Goal: Find specific page/section: Find specific page/section

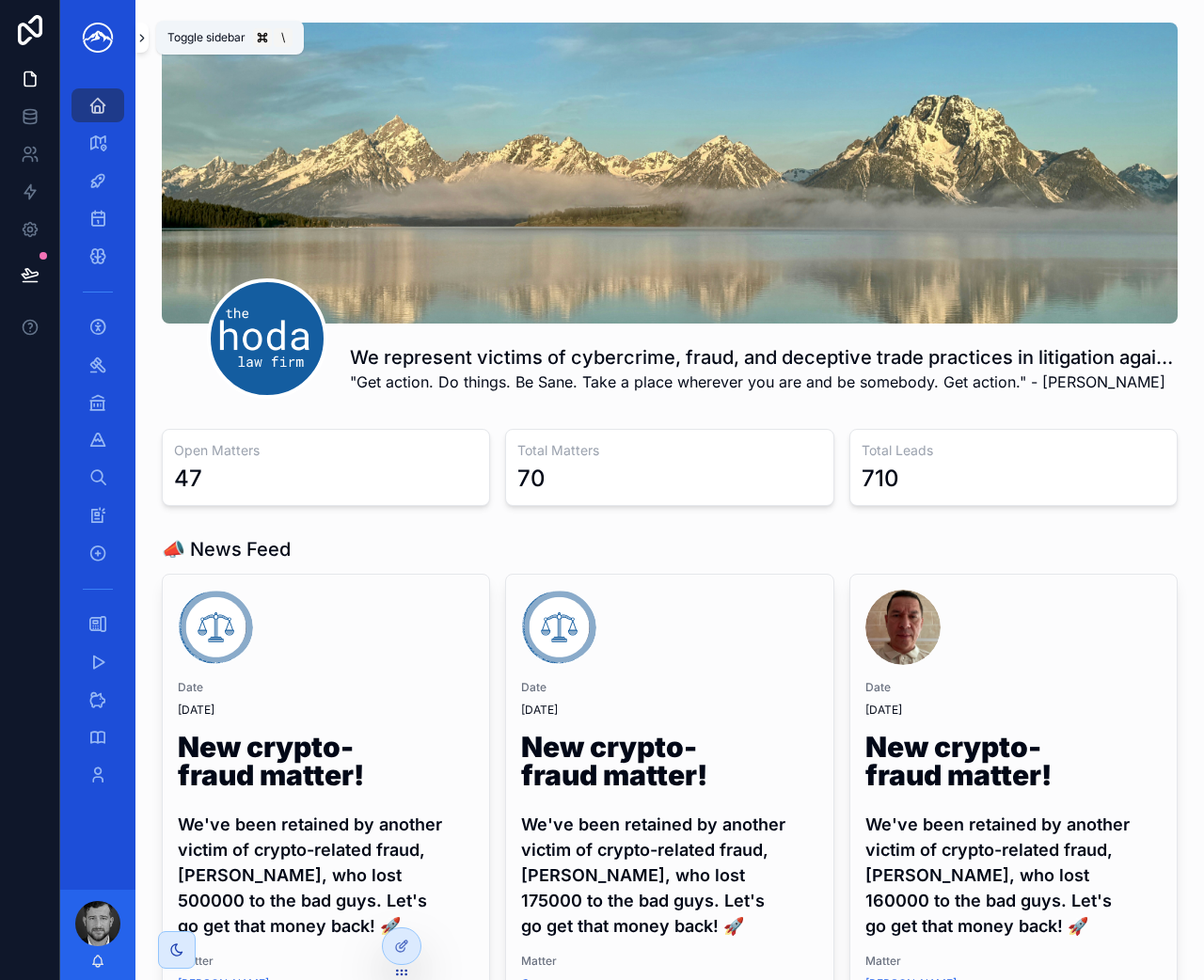
click at [141, 39] on icon "scrollable content" at bounding box center [142, 38] width 4 height 7
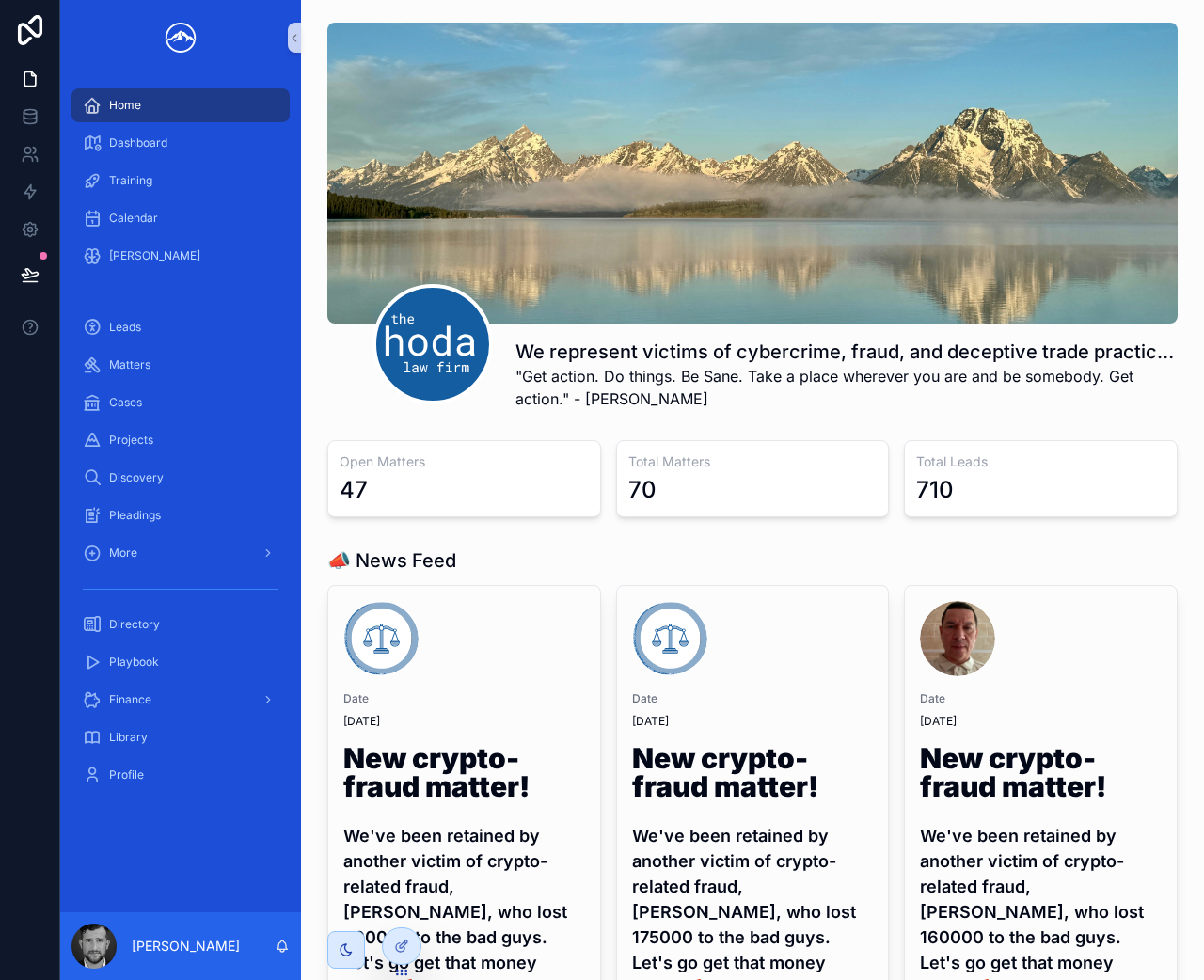
click at [145, 344] on div "Leads" at bounding box center [180, 328] width 241 height 38
click at [141, 367] on span "Matters" at bounding box center [129, 364] width 41 height 15
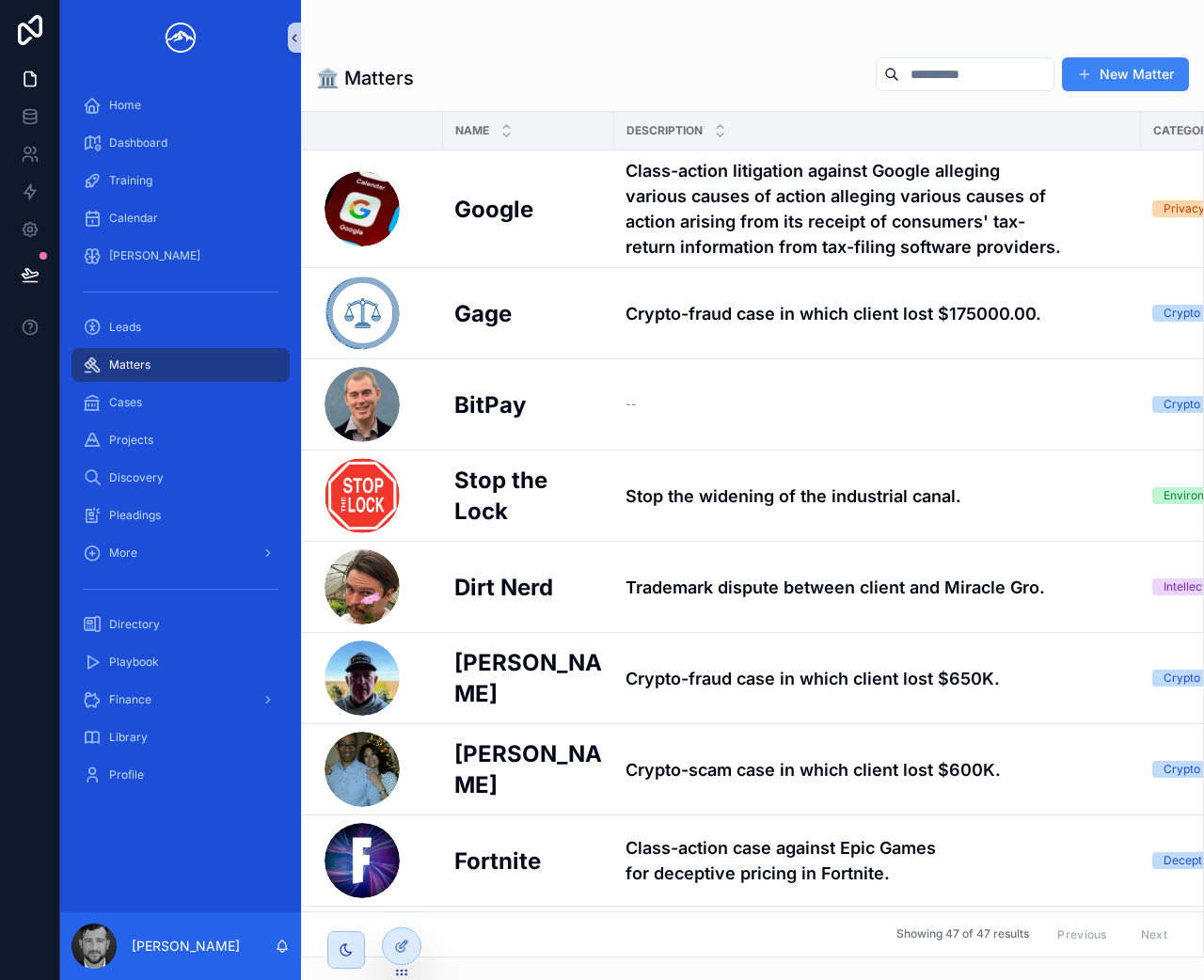
click at [293, 40] on icon "scrollable content" at bounding box center [294, 38] width 13 height 14
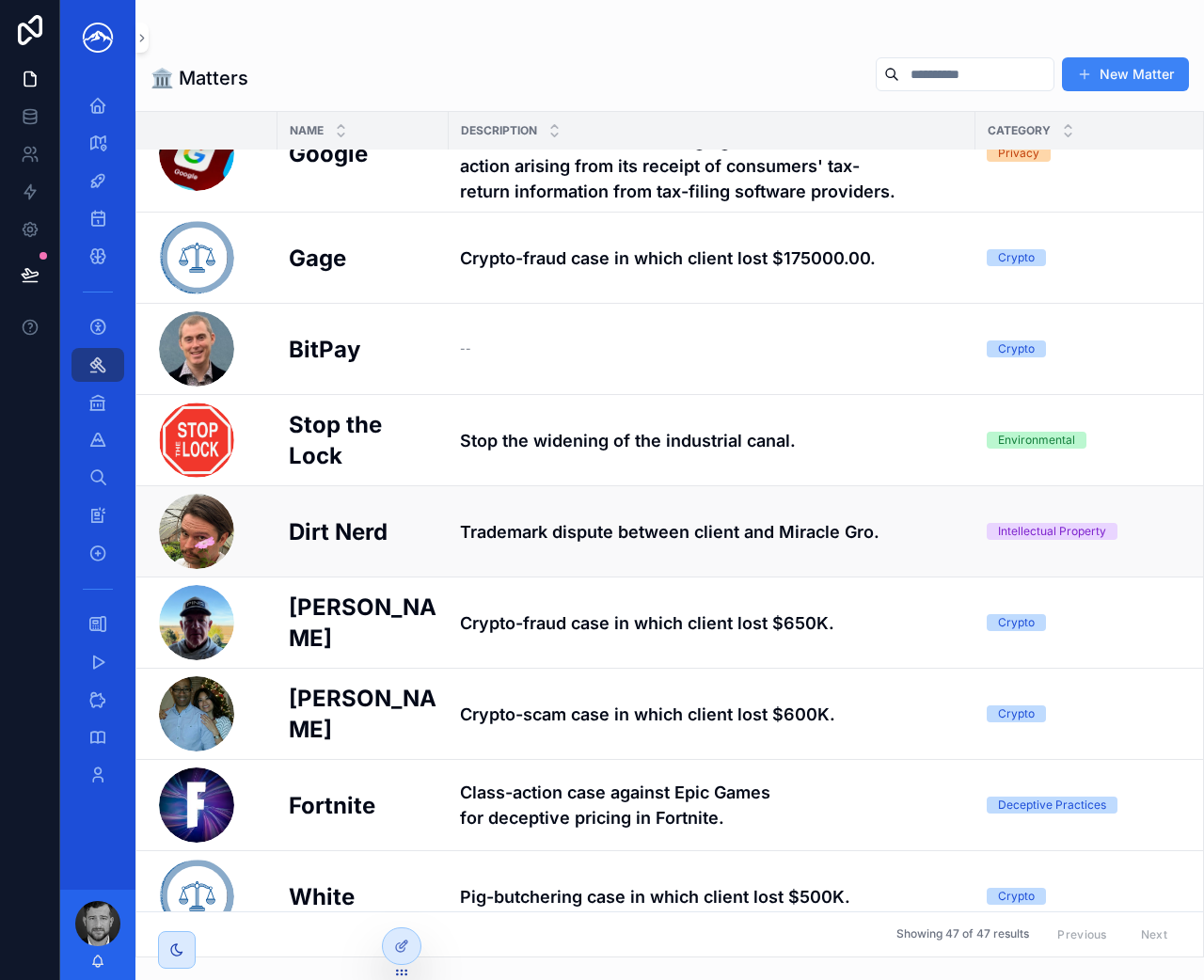
scroll to position [69, 0]
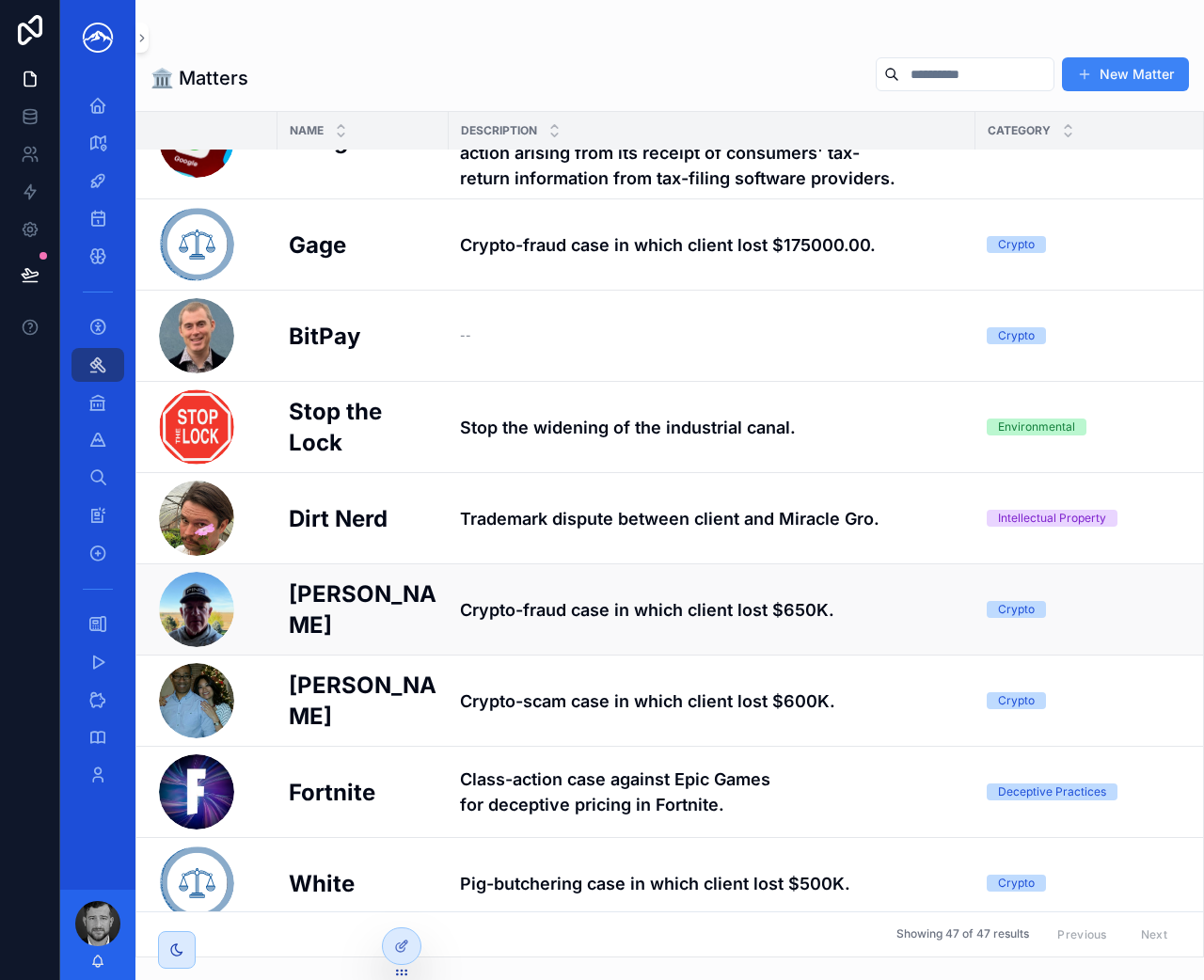
click at [621, 616] on h4 "Crypto-fraud case in which client lost $650K." at bounding box center [712, 609] width 504 height 25
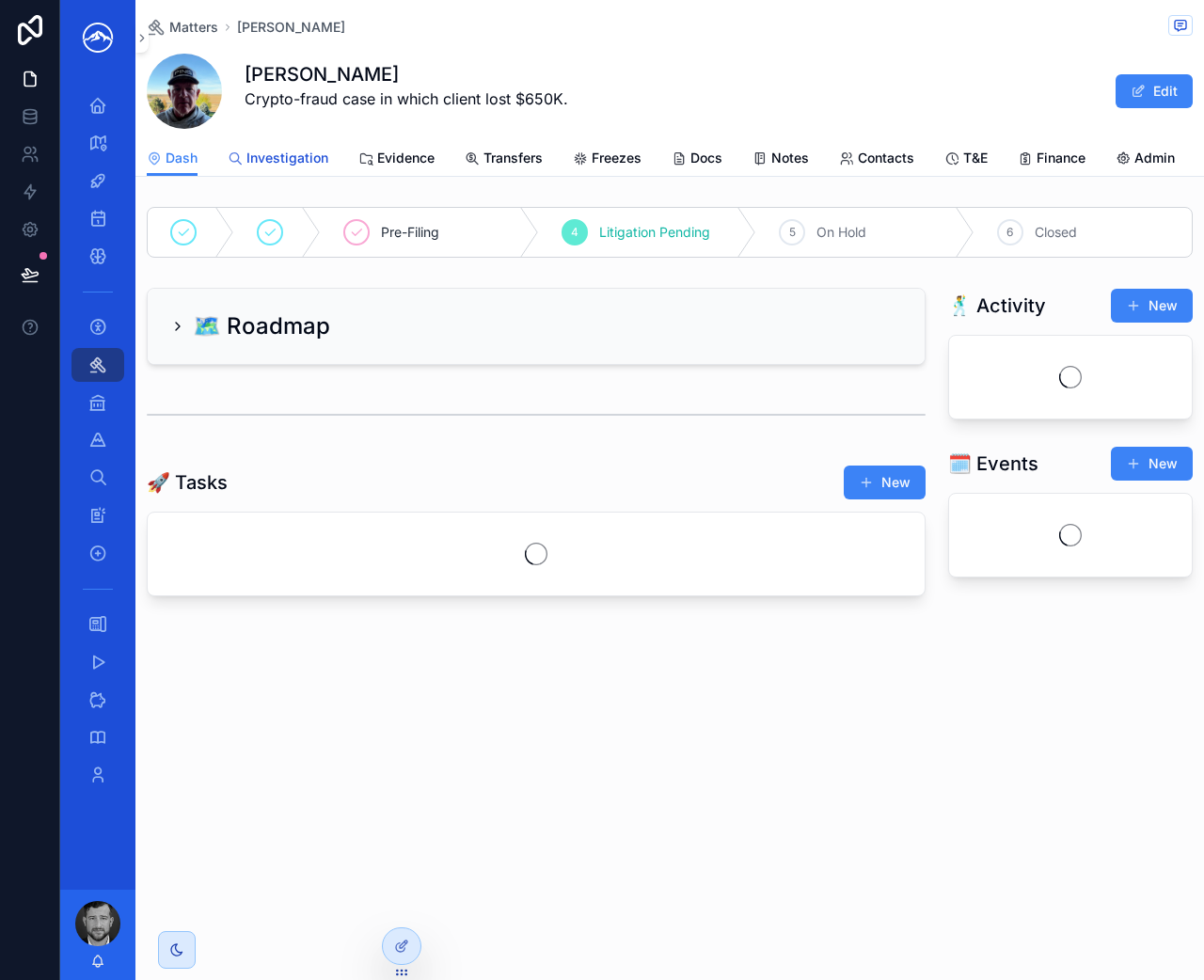
click at [257, 152] on span "Investigation" at bounding box center [287, 158] width 82 height 19
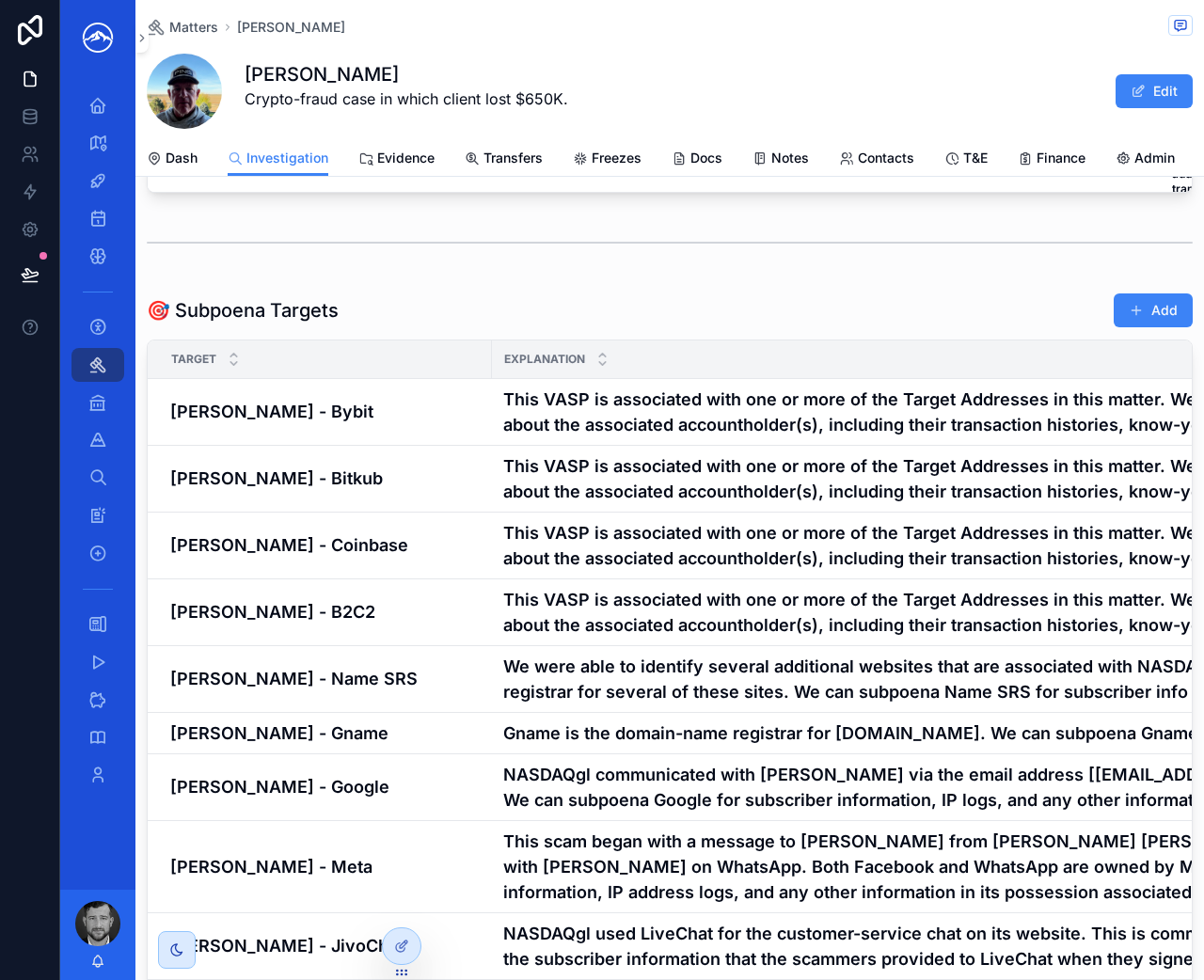
scroll to position [3132, 0]
